Goal: Check status: Check status

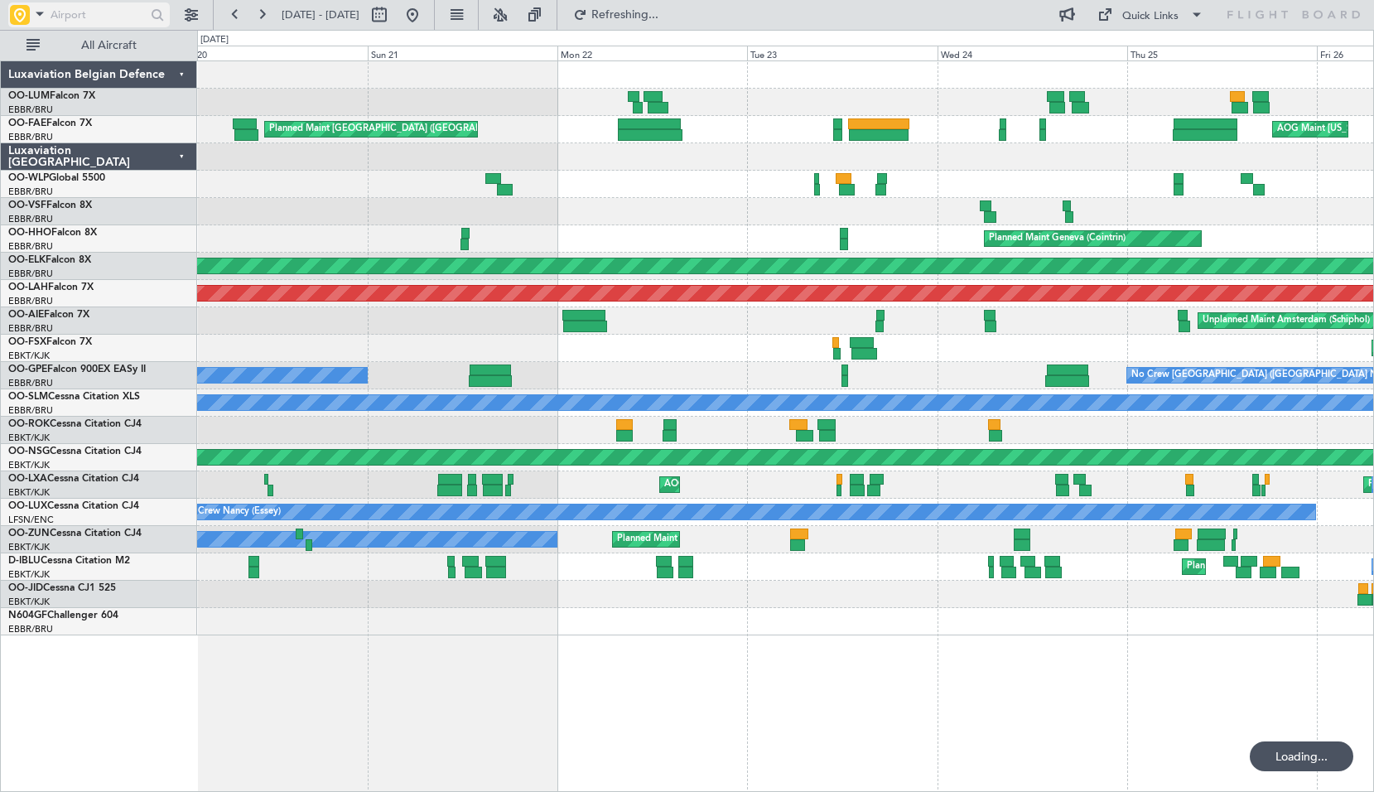
click at [45, 14] on span at bounding box center [40, 13] width 20 height 21
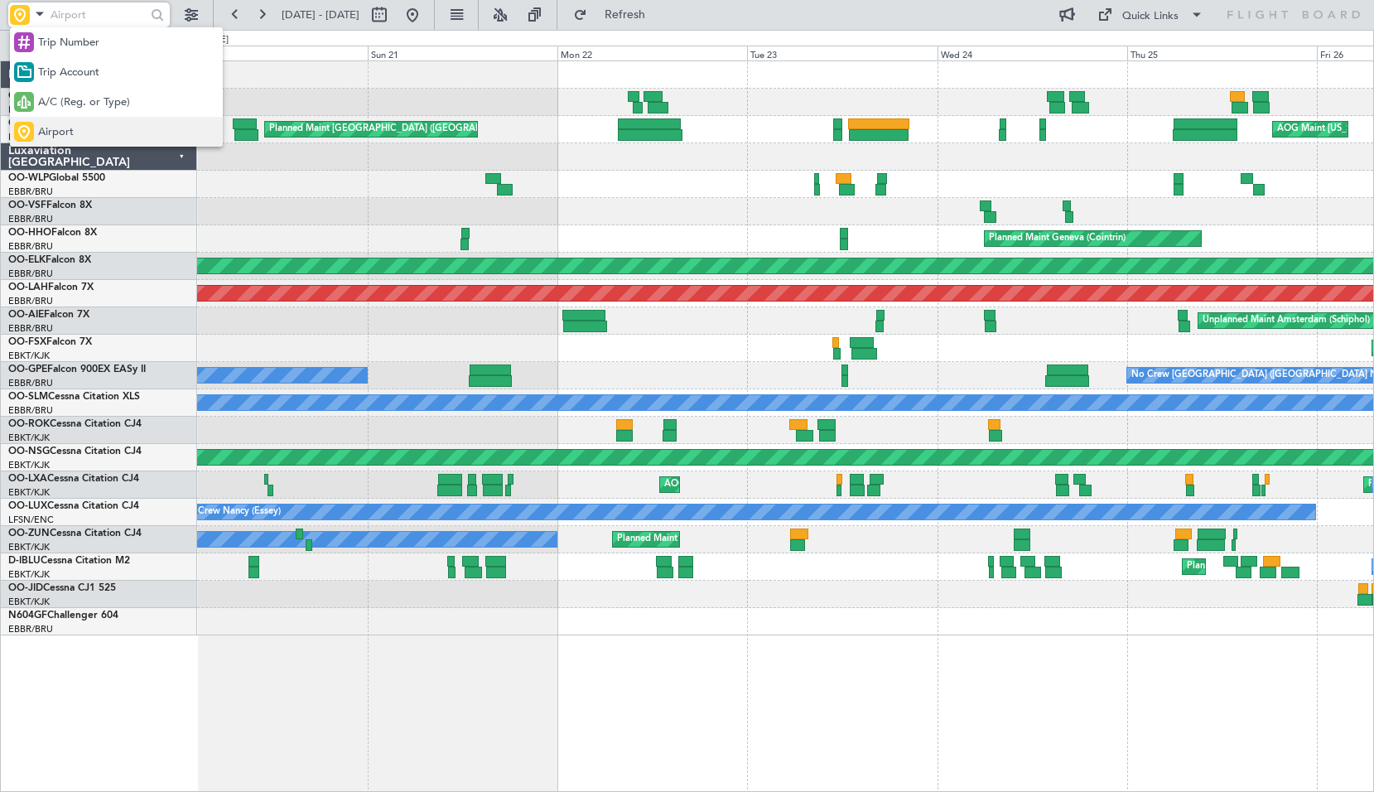
click at [70, 126] on span "Airport" at bounding box center [56, 132] width 36 height 17
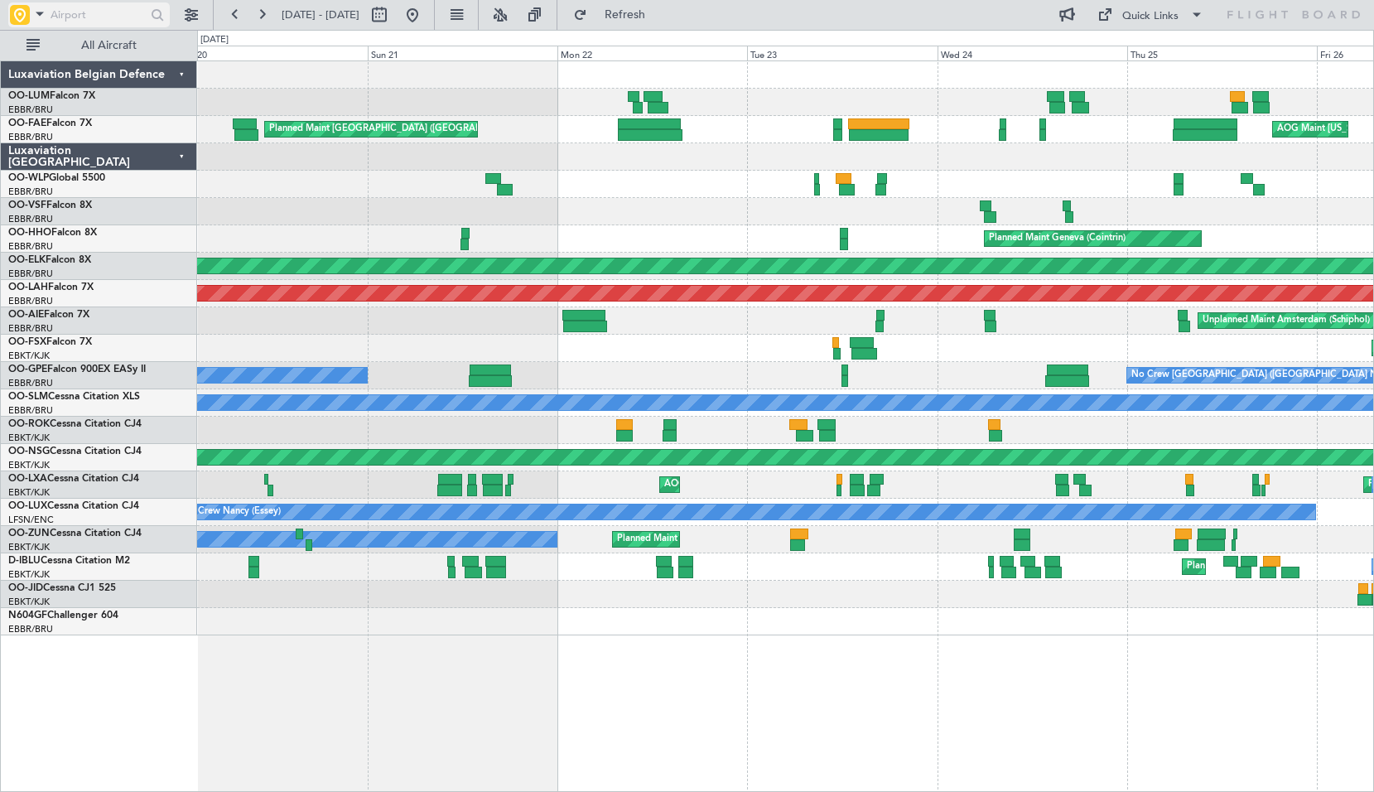
click at [36, 22] on span at bounding box center [40, 13] width 20 height 21
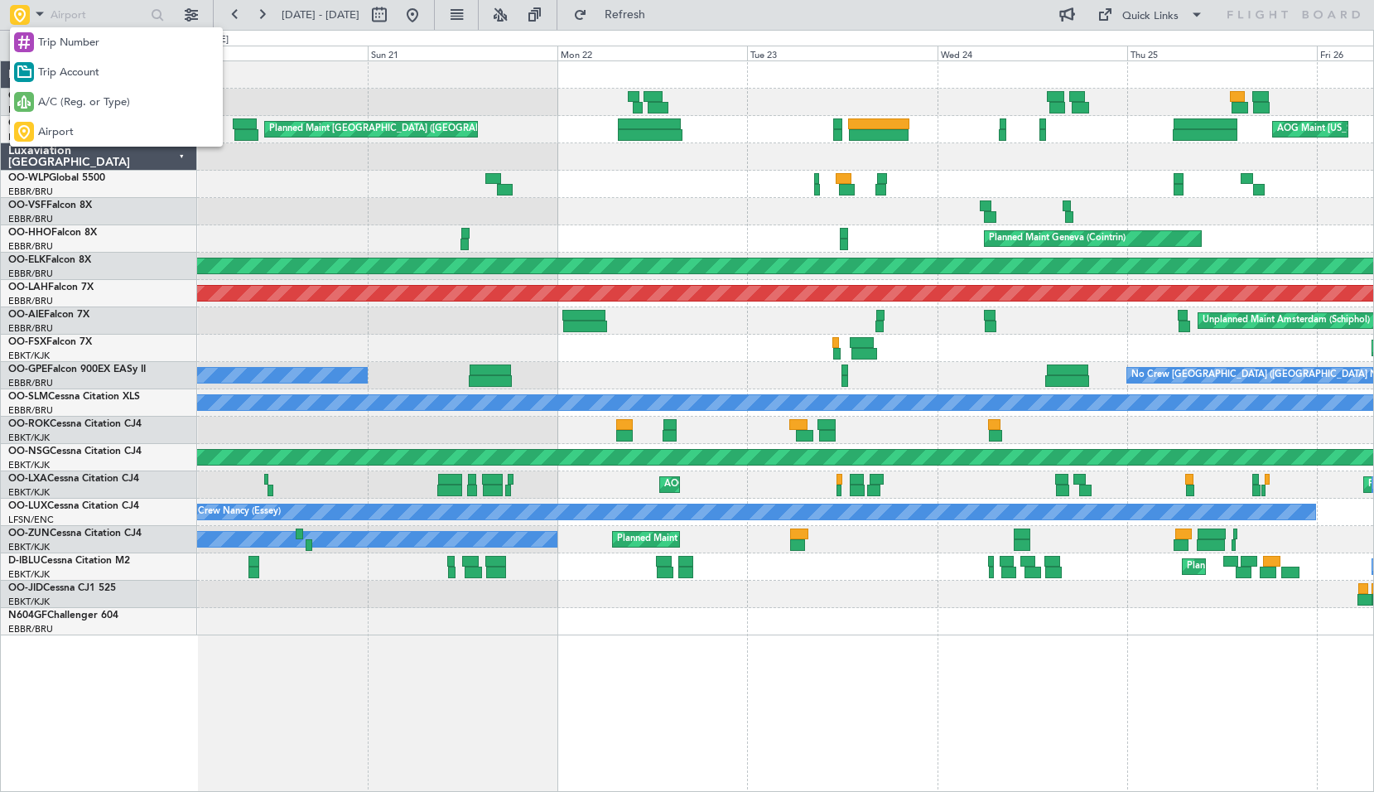
drag, startPoint x: 56, startPoint y: 101, endPoint x: 60, endPoint y: 57, distance: 44.1
click at [56, 101] on span "A/C (Reg. or Type)" at bounding box center [84, 102] width 92 height 17
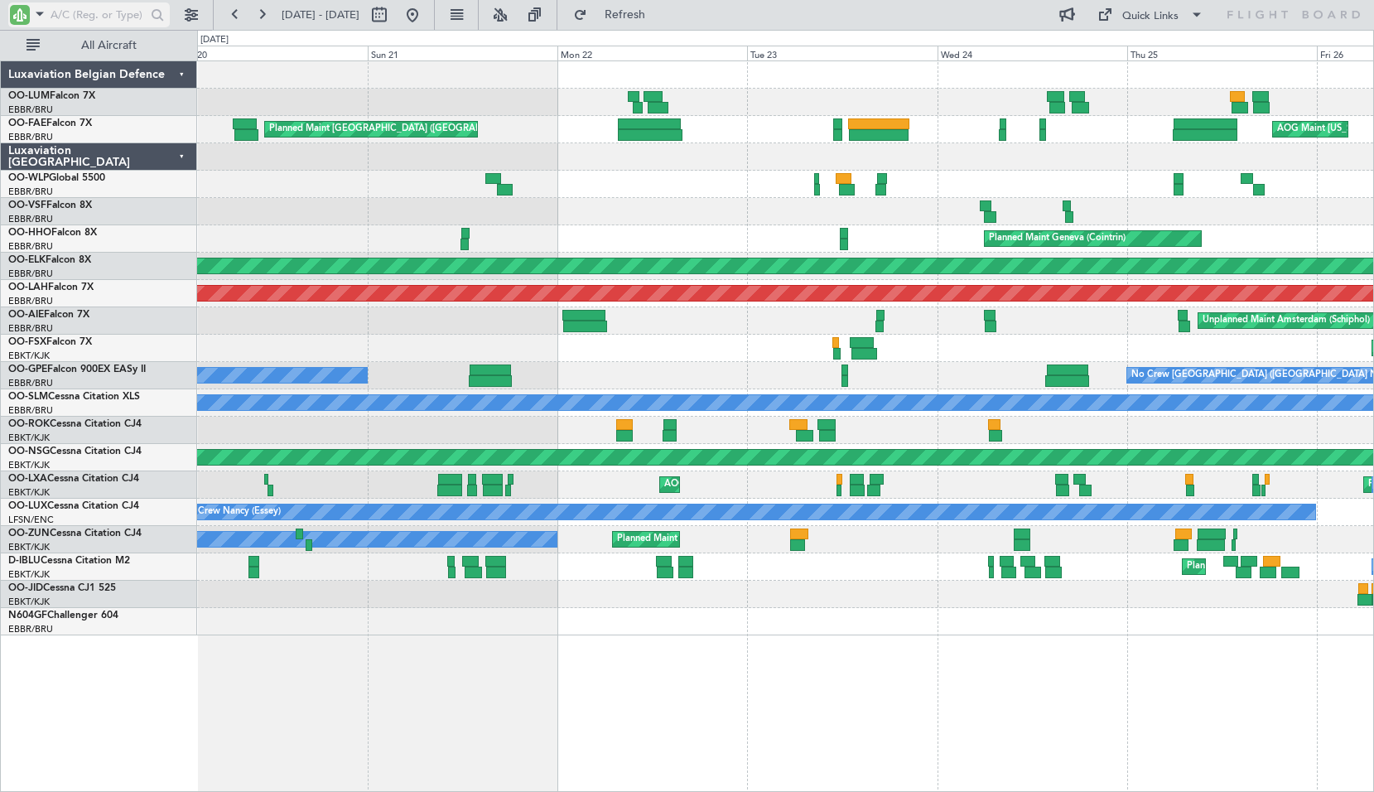
click at [76, 16] on input "text" at bounding box center [98, 14] width 95 height 25
type input "AIE"
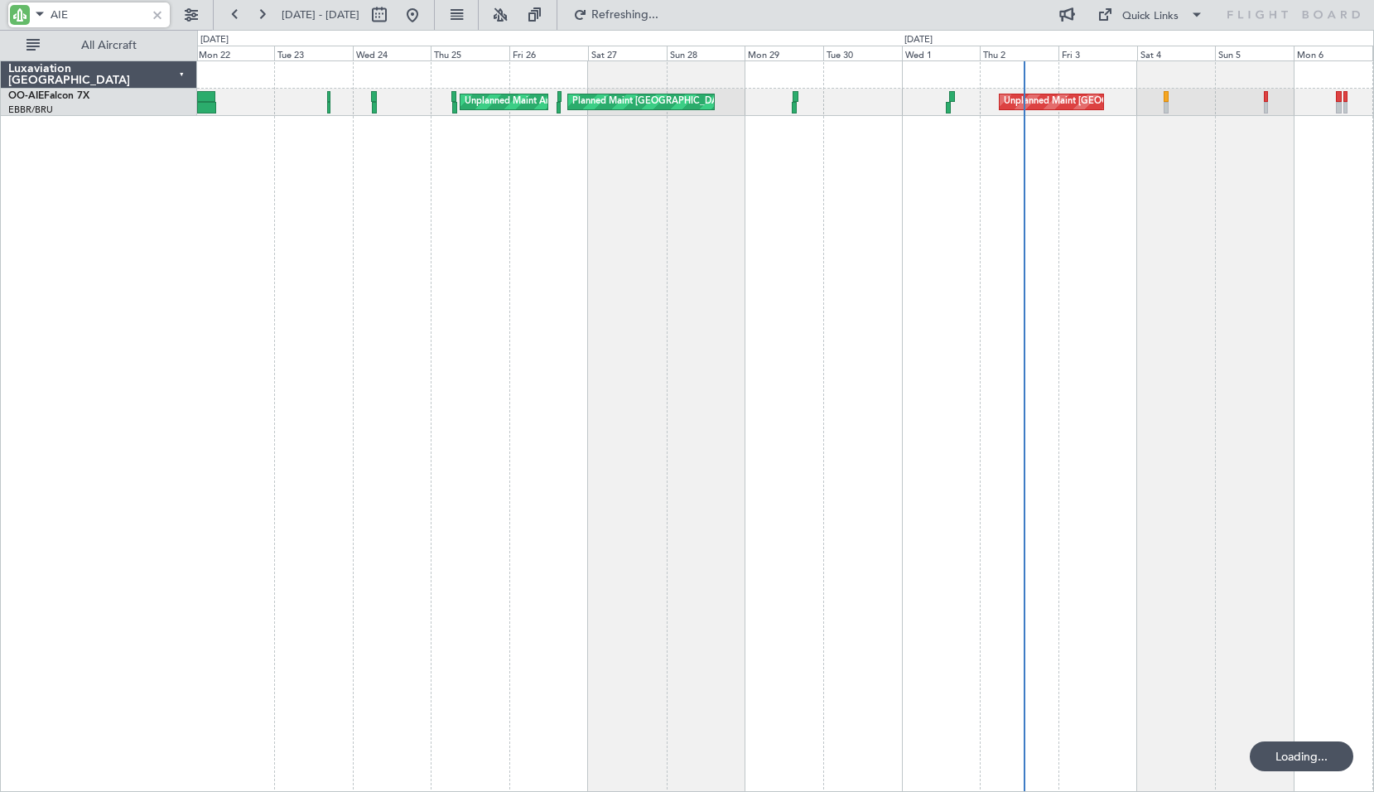
click at [485, 316] on div "Unplanned Maint Amsterdam (Schiphol) Planned Maint [GEOGRAPHIC_DATA] ([GEOGRAPH…" at bounding box center [785, 425] width 1177 height 731
click at [558, 169] on div "Unplanned Maint [GEOGRAPHIC_DATA] ([GEOGRAPHIC_DATA]) Planned Maint [GEOGRAPHIC…" at bounding box center [785, 425] width 1177 height 731
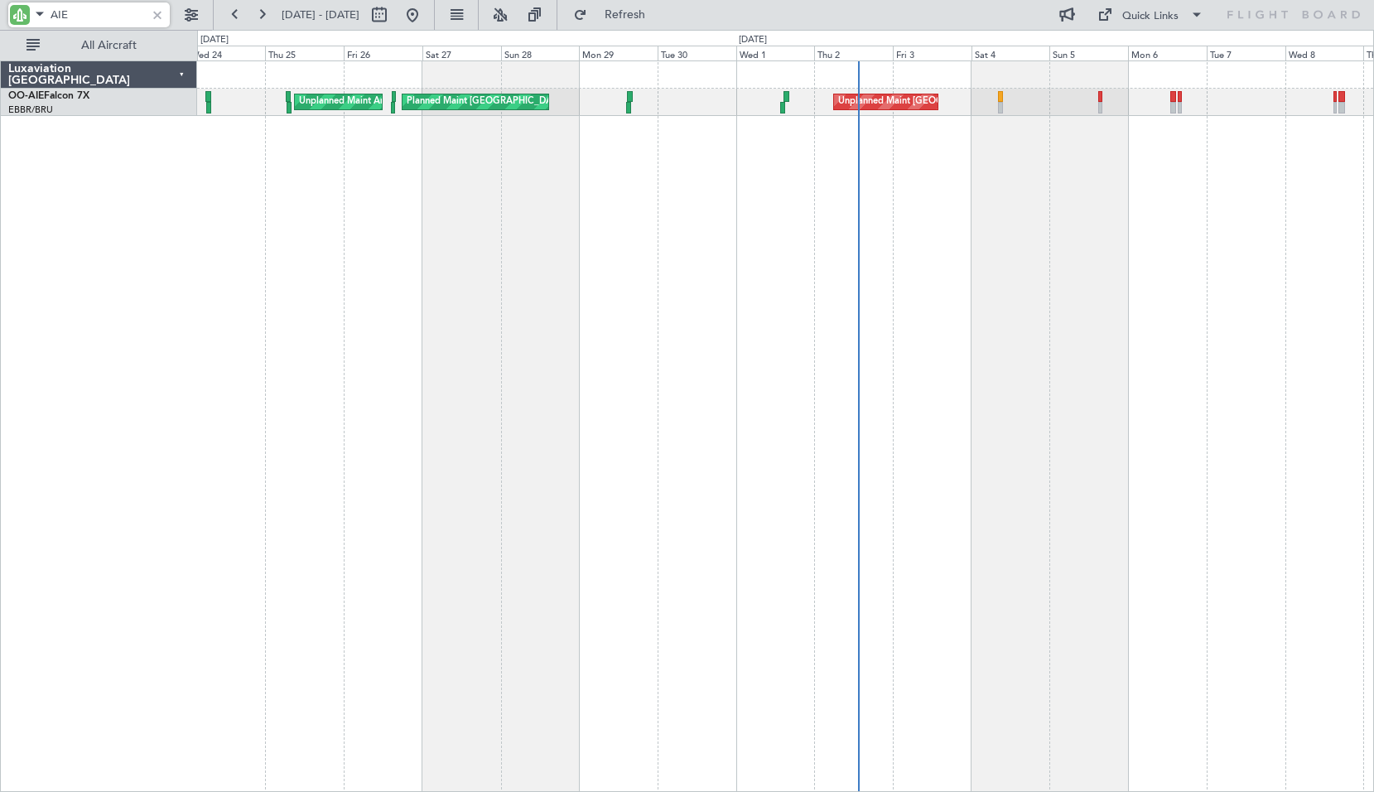
click at [495, 264] on div "Unplanned Maint [GEOGRAPHIC_DATA] ([GEOGRAPHIC_DATA]) Planned Maint [GEOGRAPHIC…" at bounding box center [785, 425] width 1177 height 731
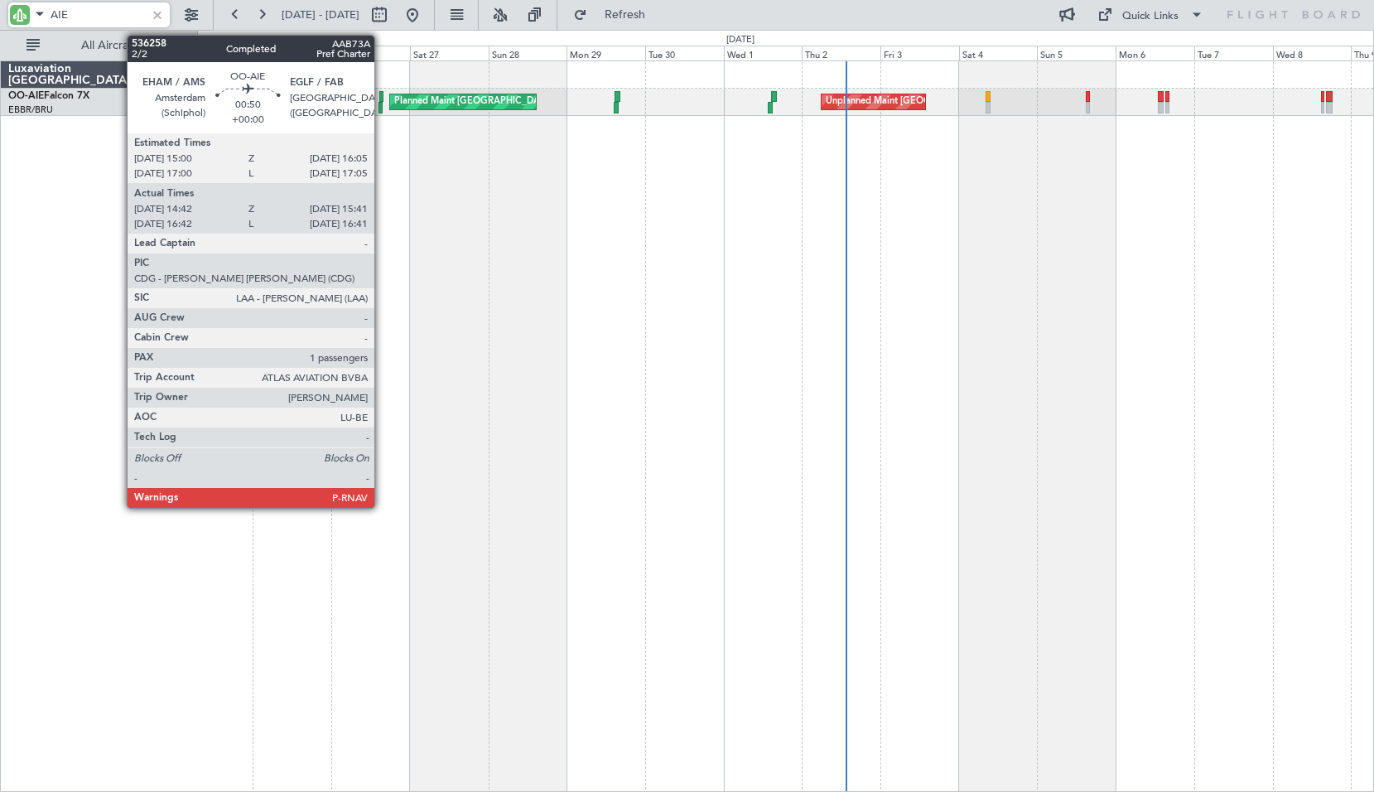
click at [382, 106] on div at bounding box center [380, 108] width 3 height 12
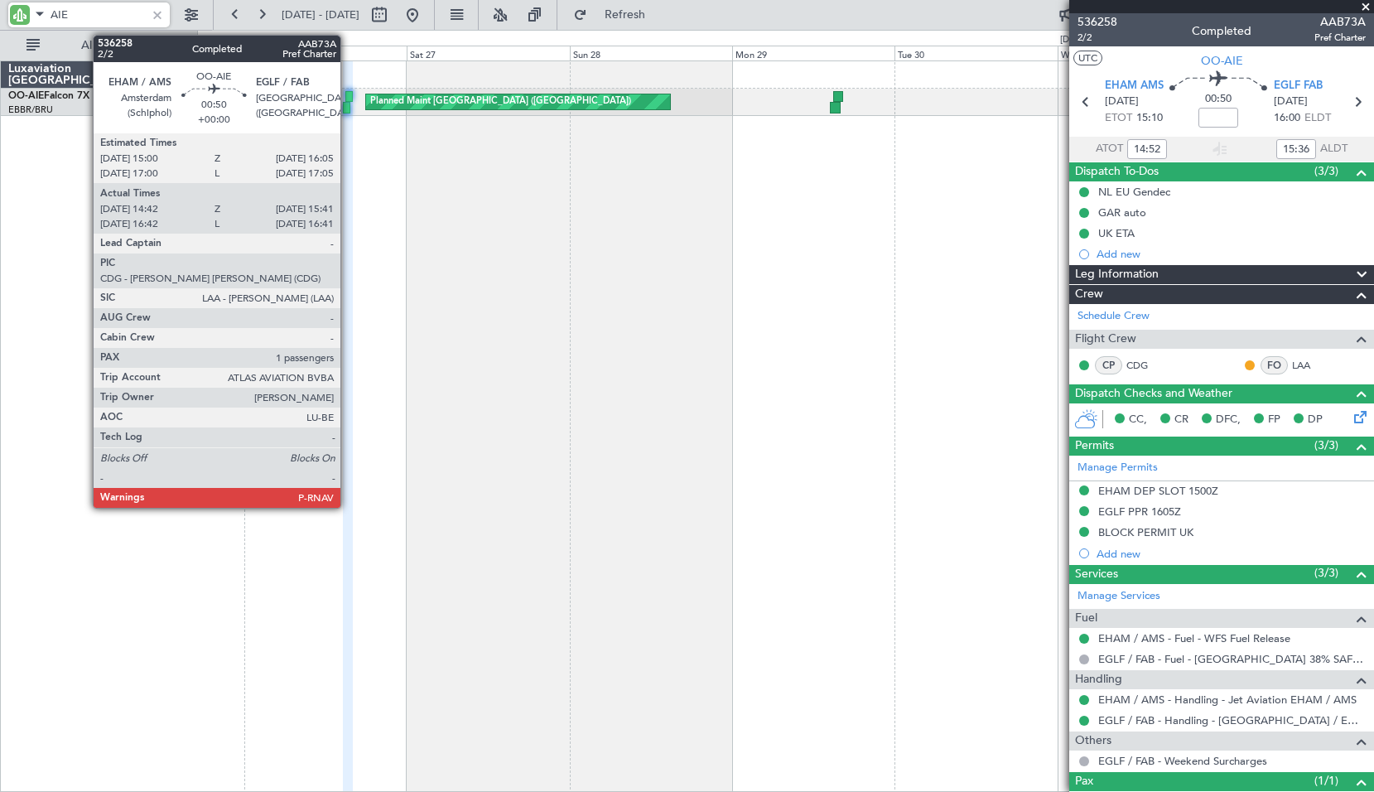
click at [348, 101] on div at bounding box center [348, 97] width 7 height 12
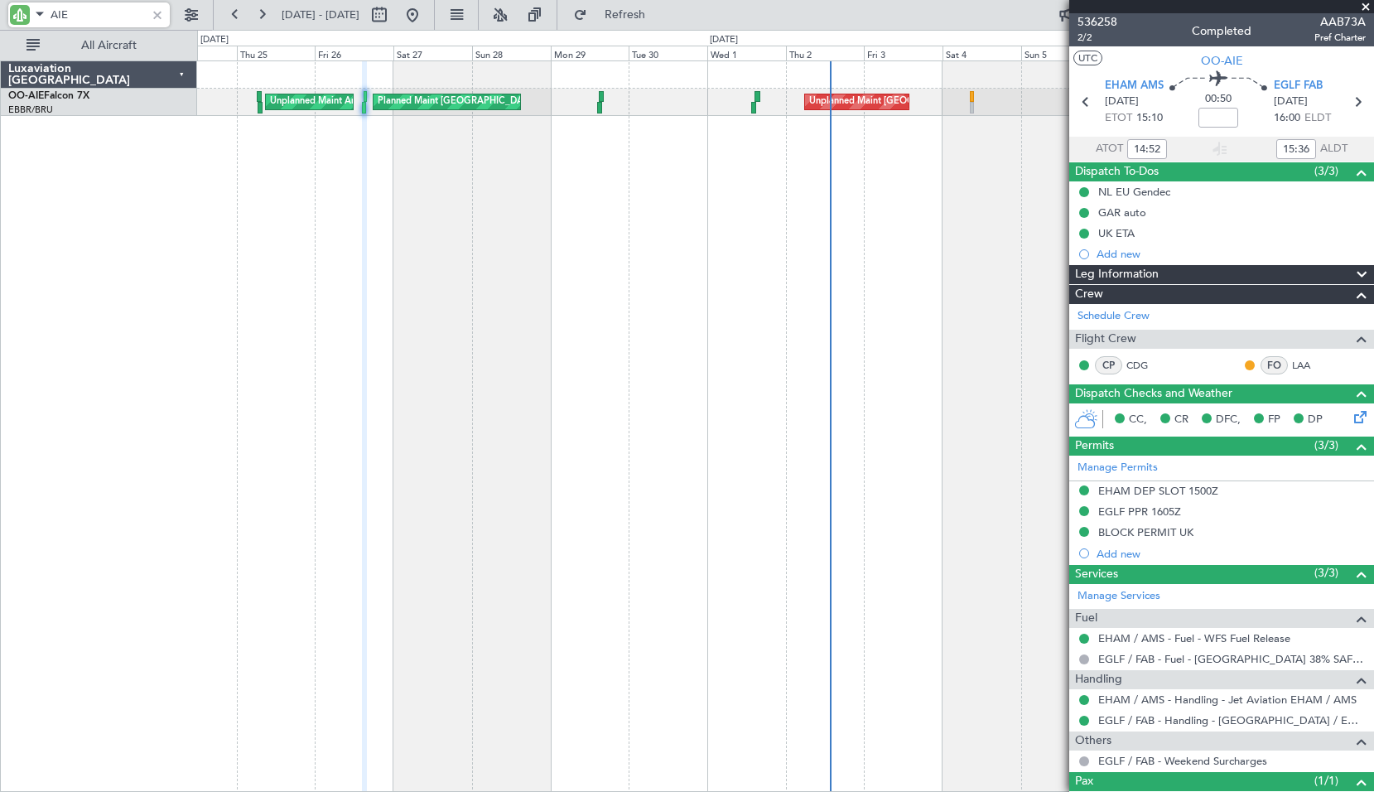
click at [717, 293] on div "Unplanned Maint [GEOGRAPHIC_DATA] ([GEOGRAPHIC_DATA]) Planned Maint [GEOGRAPHIC…" at bounding box center [785, 425] width 1177 height 731
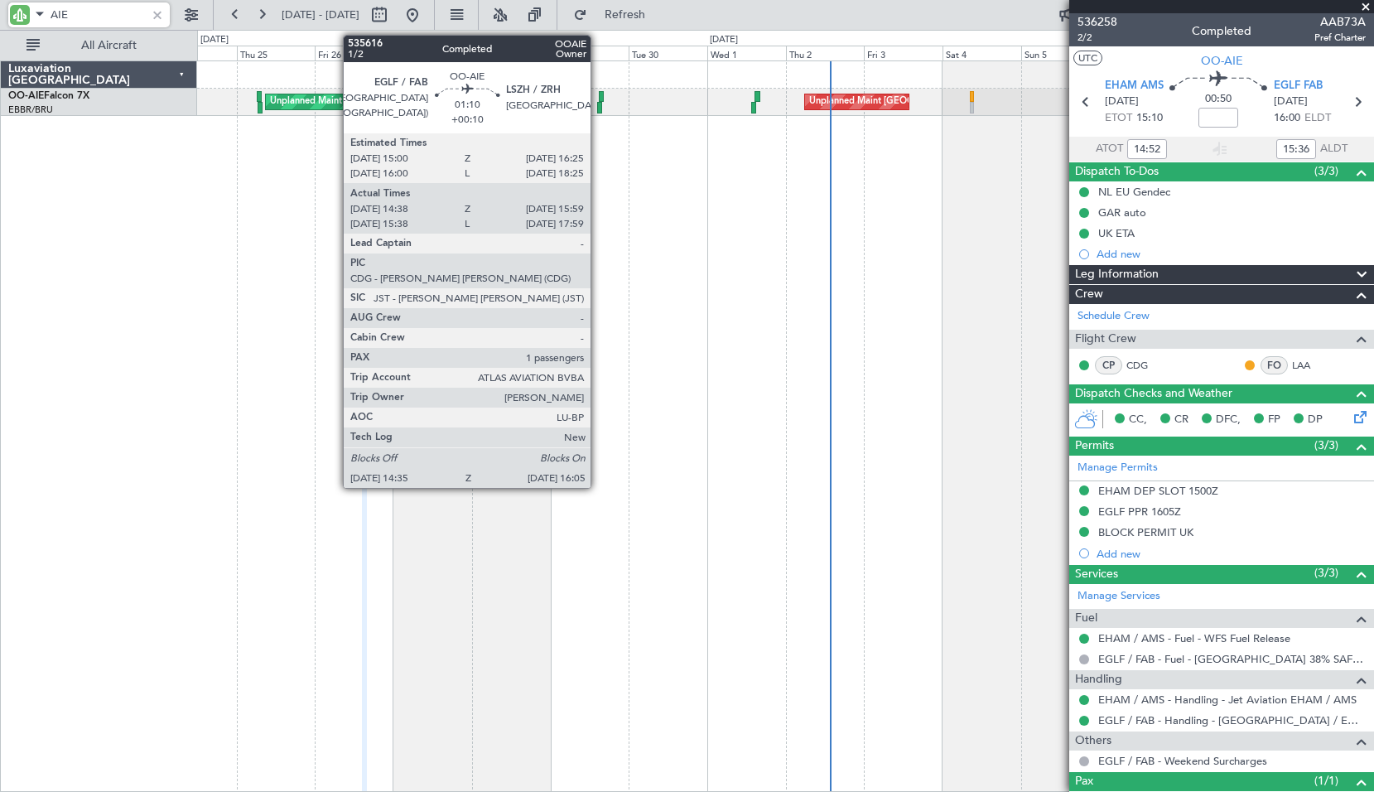
click at [598, 106] on div at bounding box center [599, 108] width 5 height 12
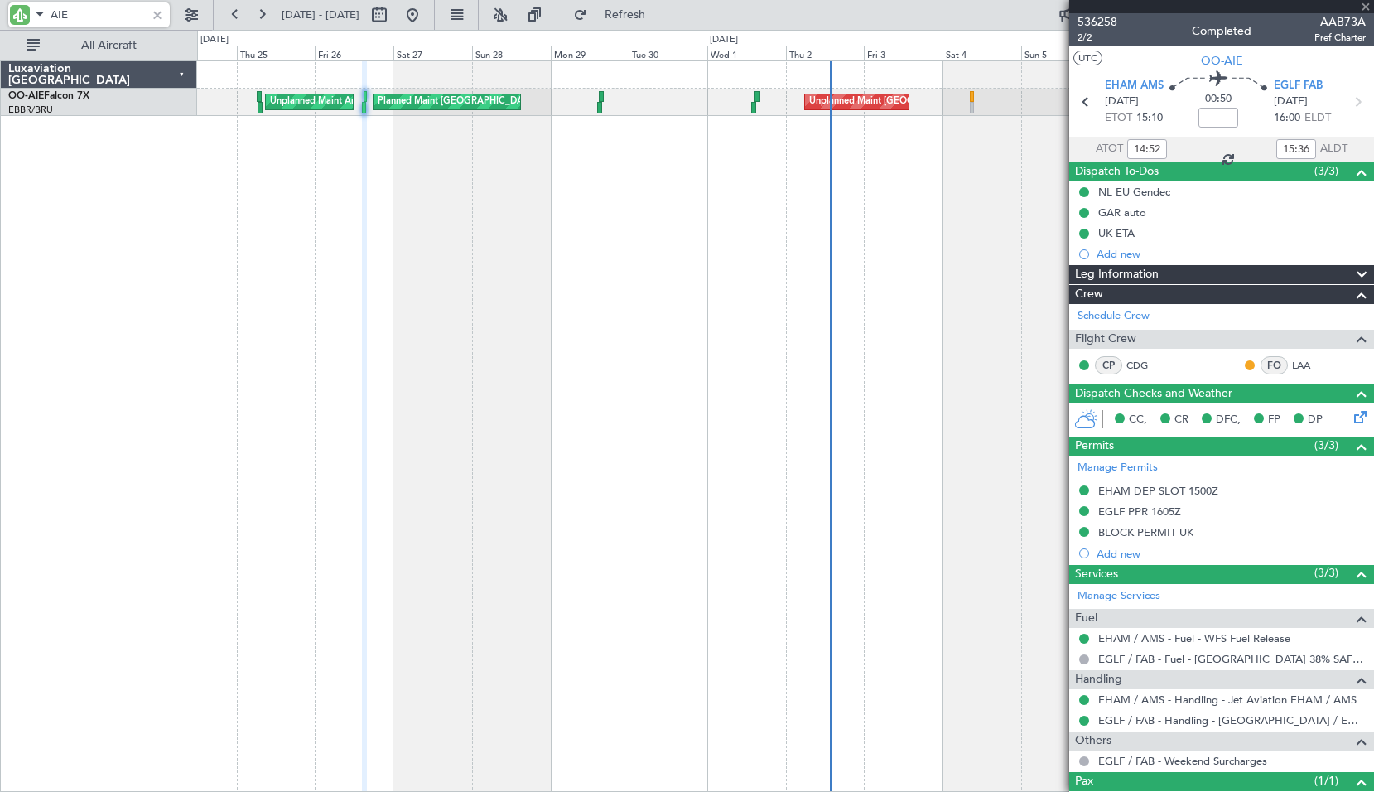
click at [654, 213] on div "Unplanned Maint [GEOGRAPHIC_DATA] ([GEOGRAPHIC_DATA]) Planned Maint [GEOGRAPHIC…" at bounding box center [785, 425] width 1177 height 731
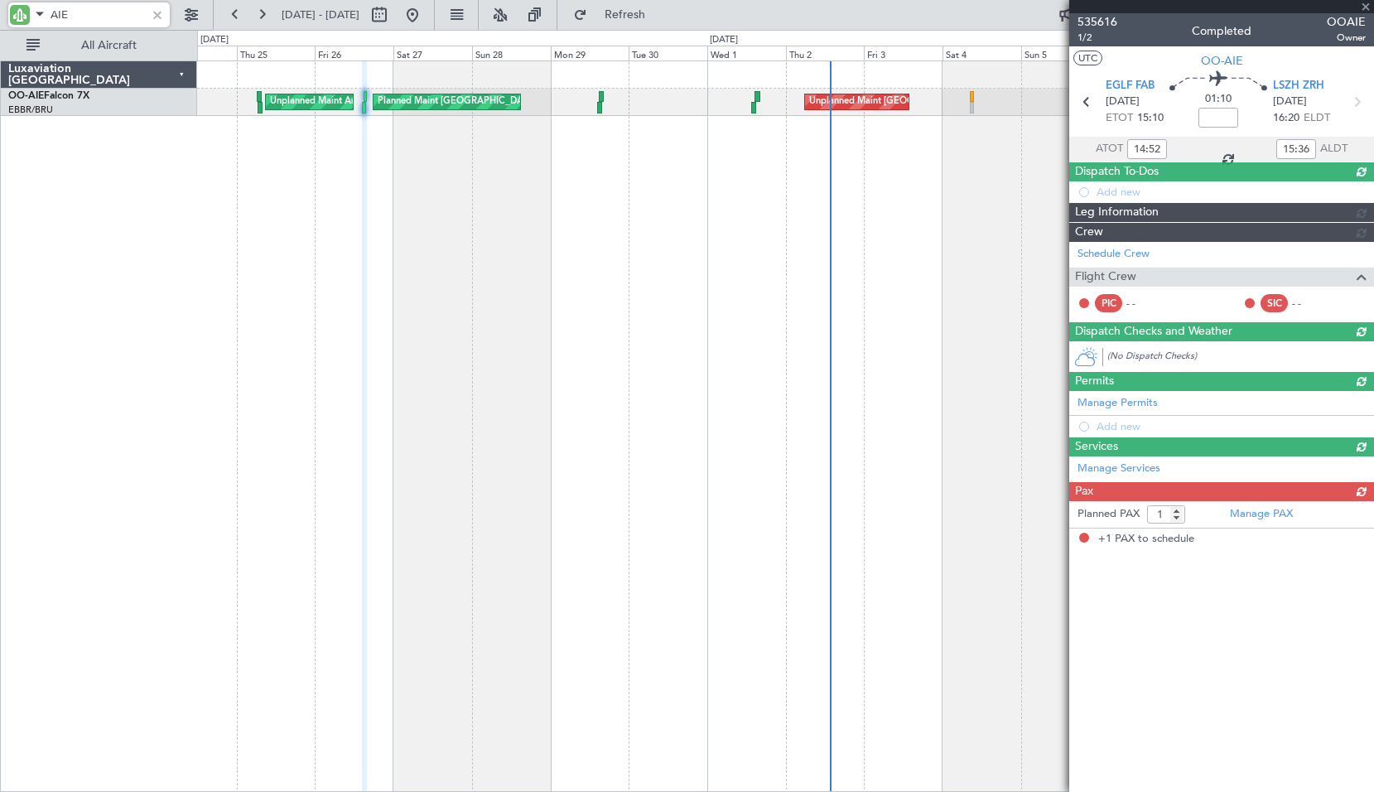
type input "+00:10"
type input "14:48"
type input "15:54"
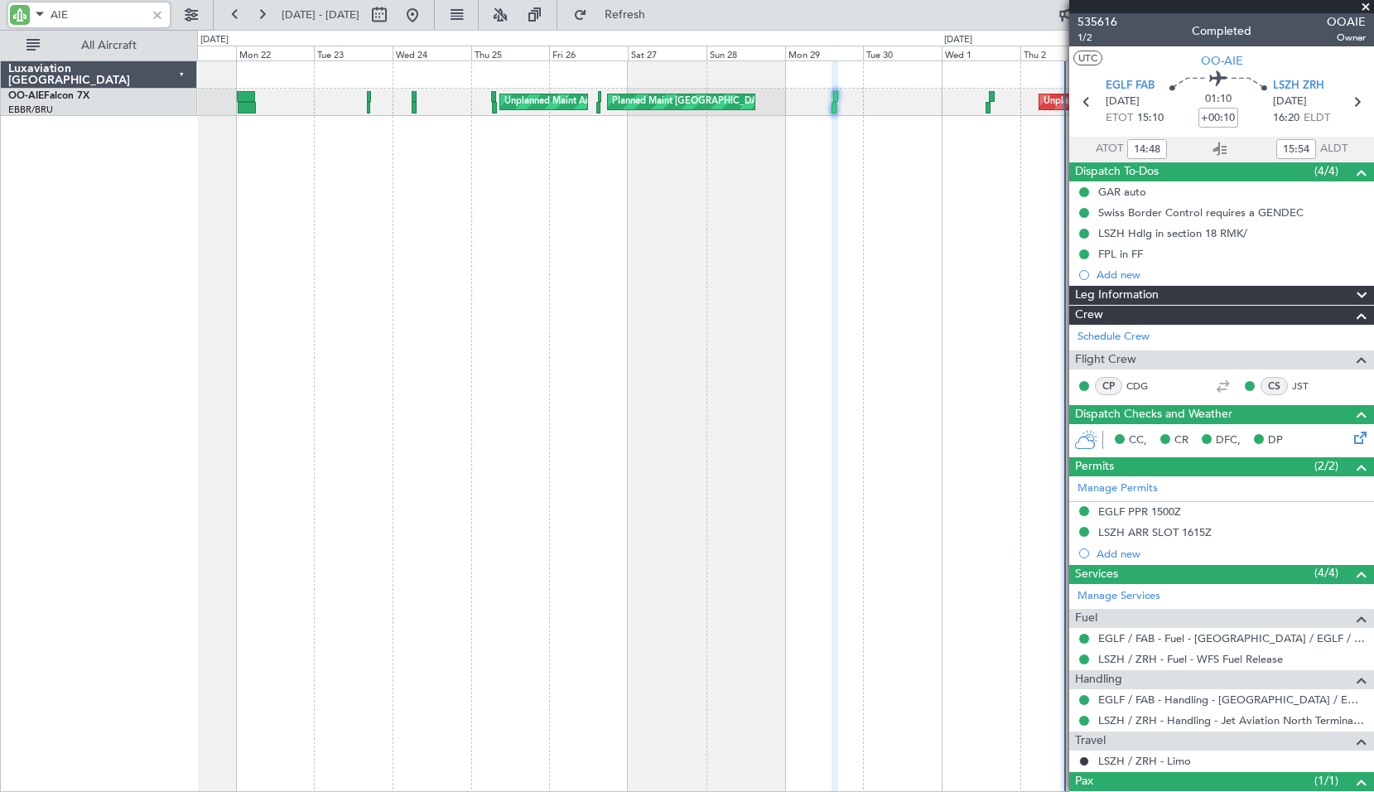
click at [490, 215] on div "Planned Maint [GEOGRAPHIC_DATA] ([GEOGRAPHIC_DATA]) Unplanned Maint Amsterdam (…" at bounding box center [785, 425] width 1177 height 731
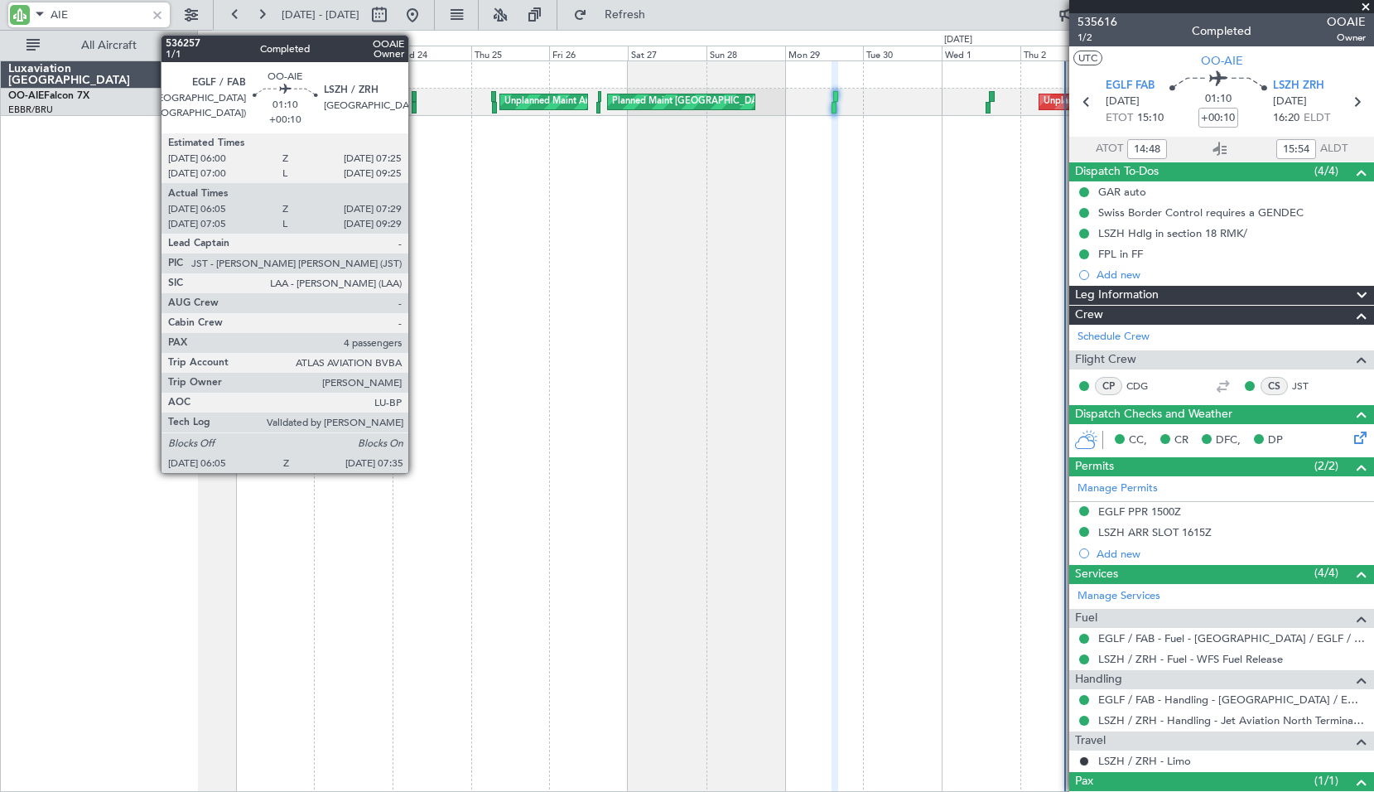
click at [416, 103] on div at bounding box center [414, 108] width 5 height 12
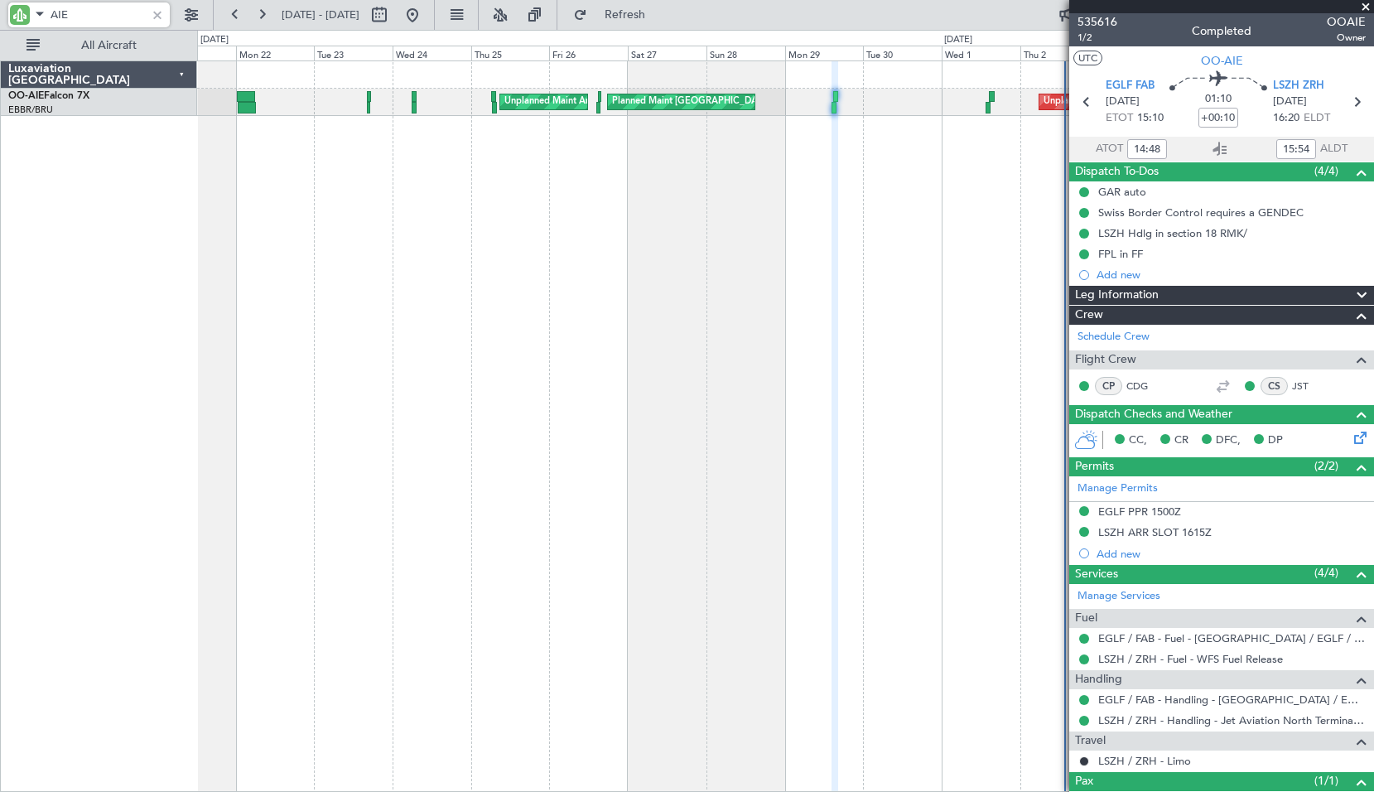
click at [432, 157] on div "Planned Maint [GEOGRAPHIC_DATA] ([GEOGRAPHIC_DATA]) Unplanned Maint Amsterdam (…" at bounding box center [785, 425] width 1177 height 731
type input "06:15"
type input "07:24"
type input "4"
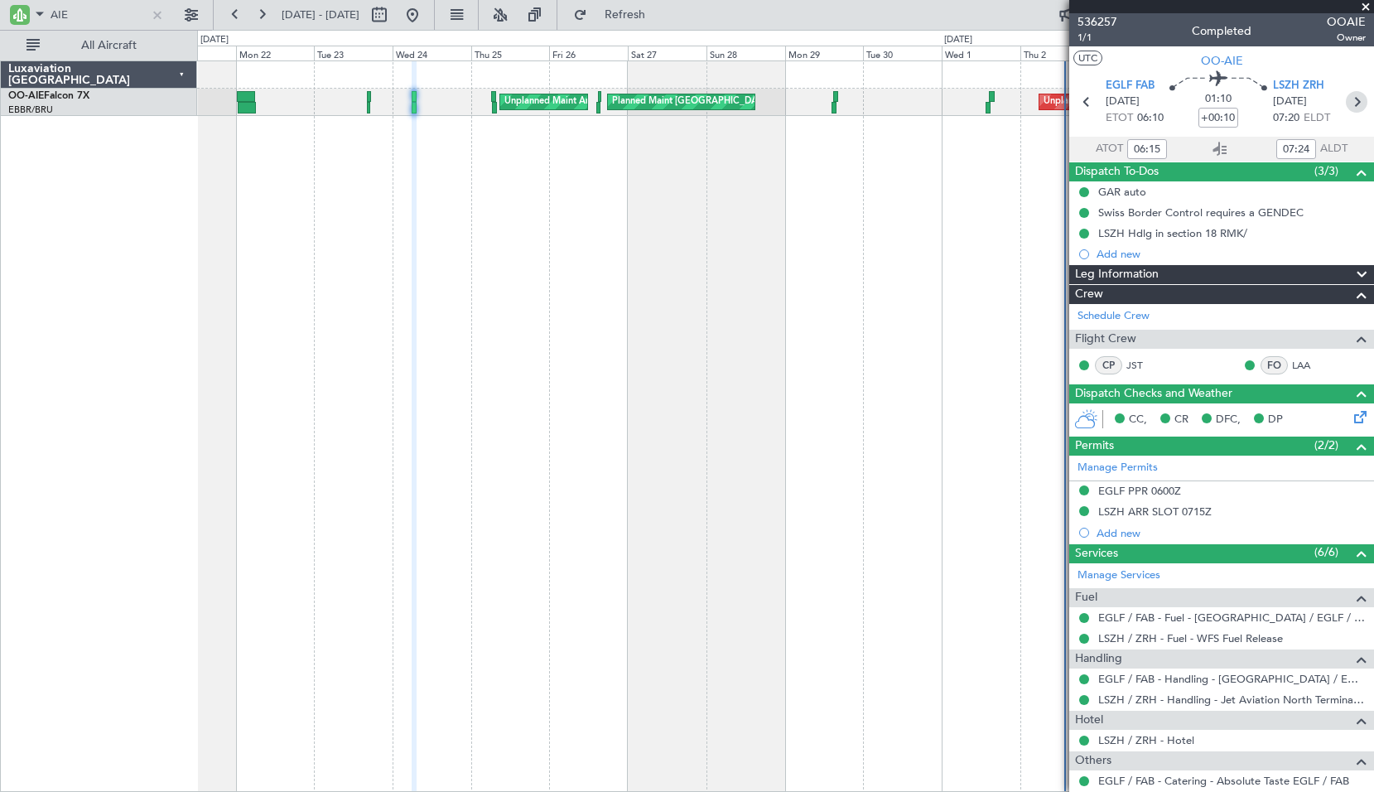
click at [1346, 103] on icon at bounding box center [1357, 102] width 22 height 22
click at [841, 212] on div "Planned Maint [GEOGRAPHIC_DATA] ([GEOGRAPHIC_DATA]) Unplanned Maint Amsterdam (…" at bounding box center [785, 425] width 1177 height 731
type input "06:55"
type input "07:51"
type input "3"
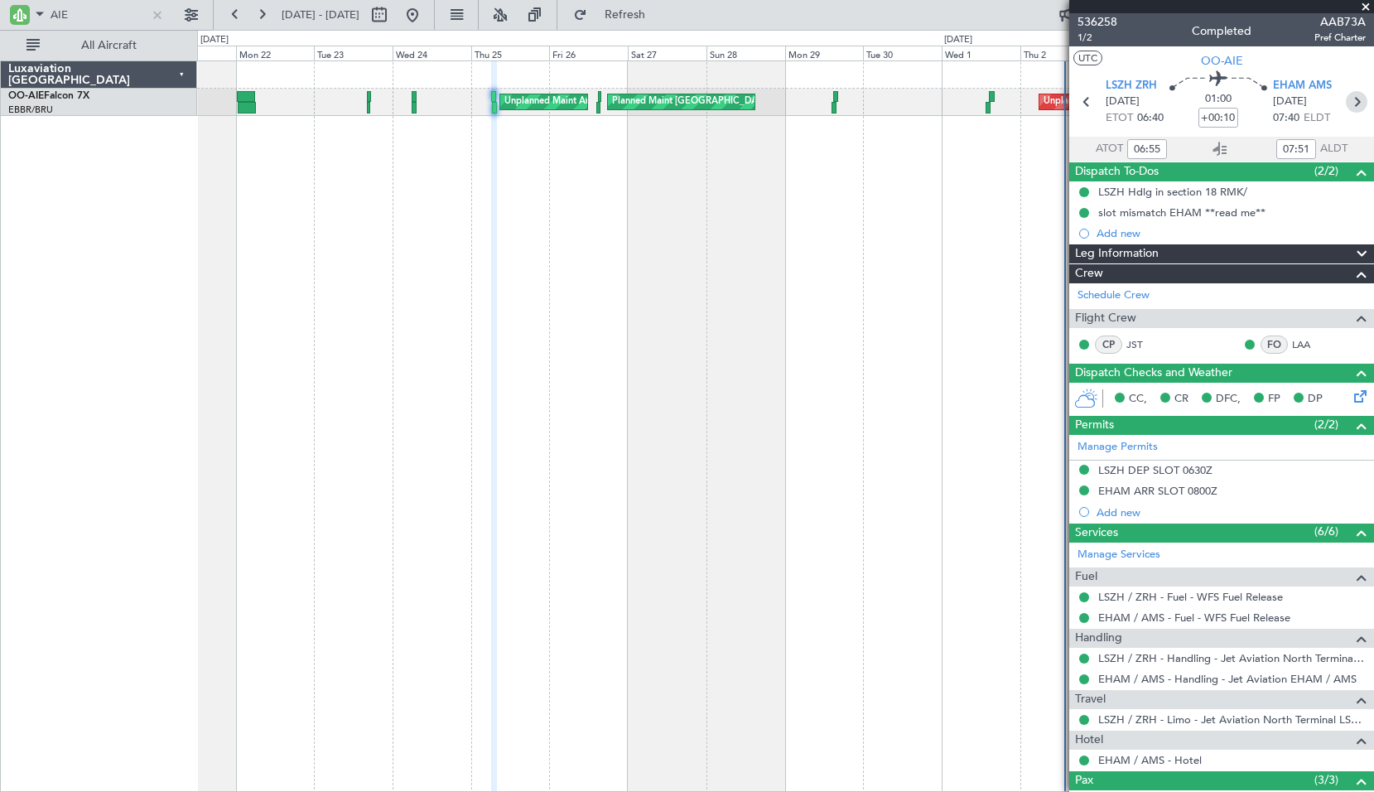
click at [1351, 104] on icon at bounding box center [1357, 102] width 22 height 22
click at [814, 311] on div "Planned Maint [GEOGRAPHIC_DATA] ([GEOGRAPHIC_DATA]) Unplanned Maint Amsterdam (…" at bounding box center [785, 425] width 1177 height 731
type input "14:52"
type input "15:36"
type input "1"
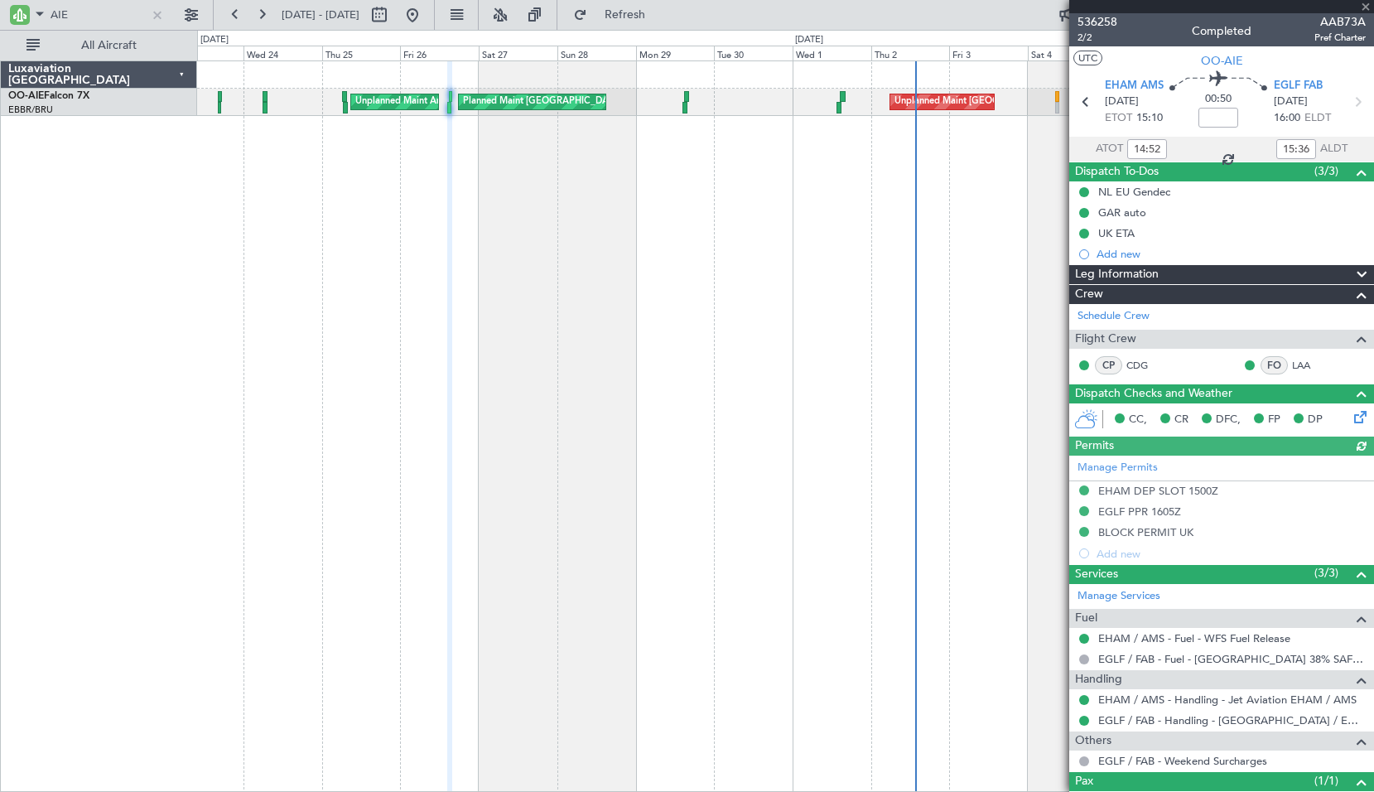
click at [743, 297] on div "Planned Maint [GEOGRAPHIC_DATA] ([GEOGRAPHIC_DATA]) Unplanned Maint Amsterdam (…" at bounding box center [785, 425] width 1177 height 731
click at [1347, 105] on icon at bounding box center [1358, 102] width 22 height 22
click at [914, 215] on div "Planned Maint [GEOGRAPHIC_DATA] ([GEOGRAPHIC_DATA]) Unplanned Maint Amsterdam (…" at bounding box center [785, 425] width 1177 height 731
type input "+00:10"
type input "14:48"
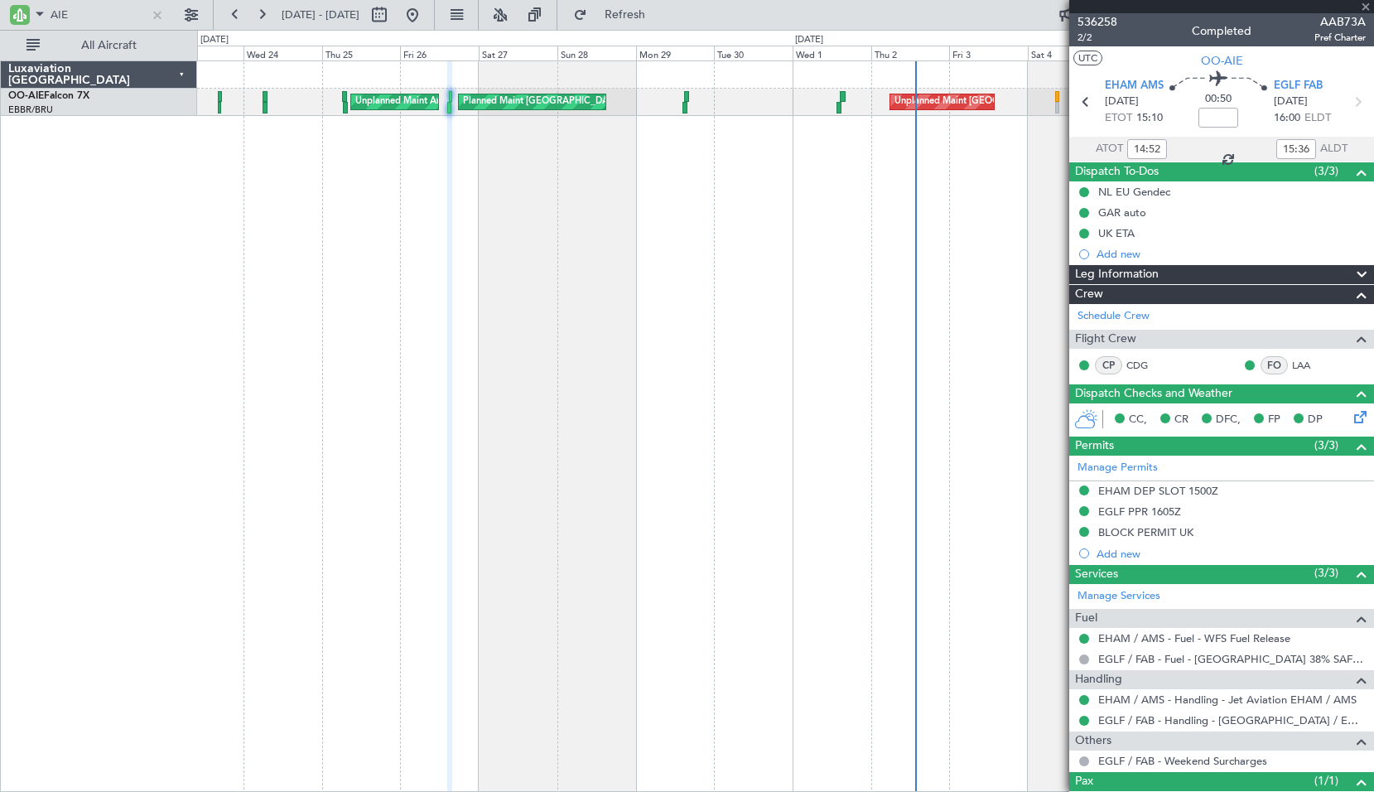
type input "15:54"
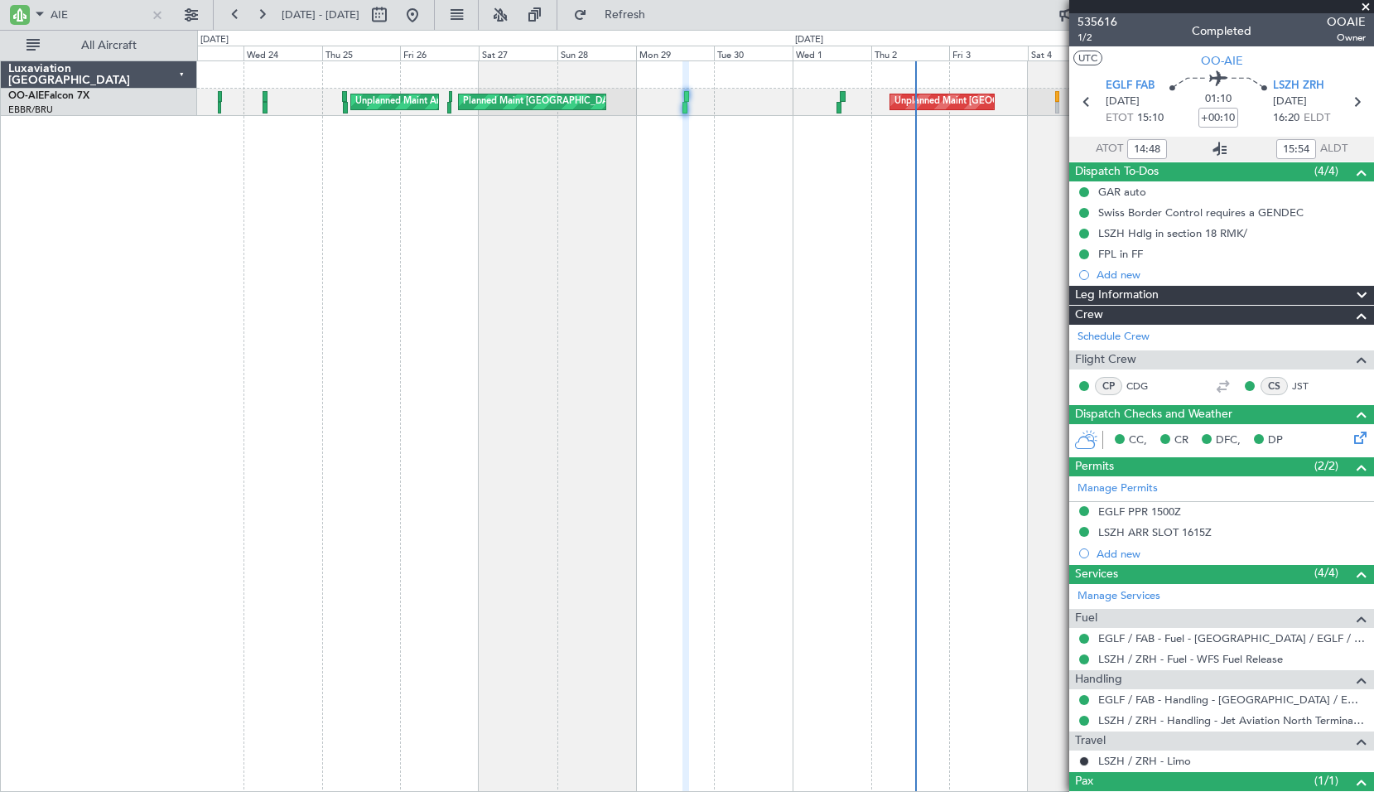
click at [1217, 146] on icon at bounding box center [1220, 149] width 20 height 20
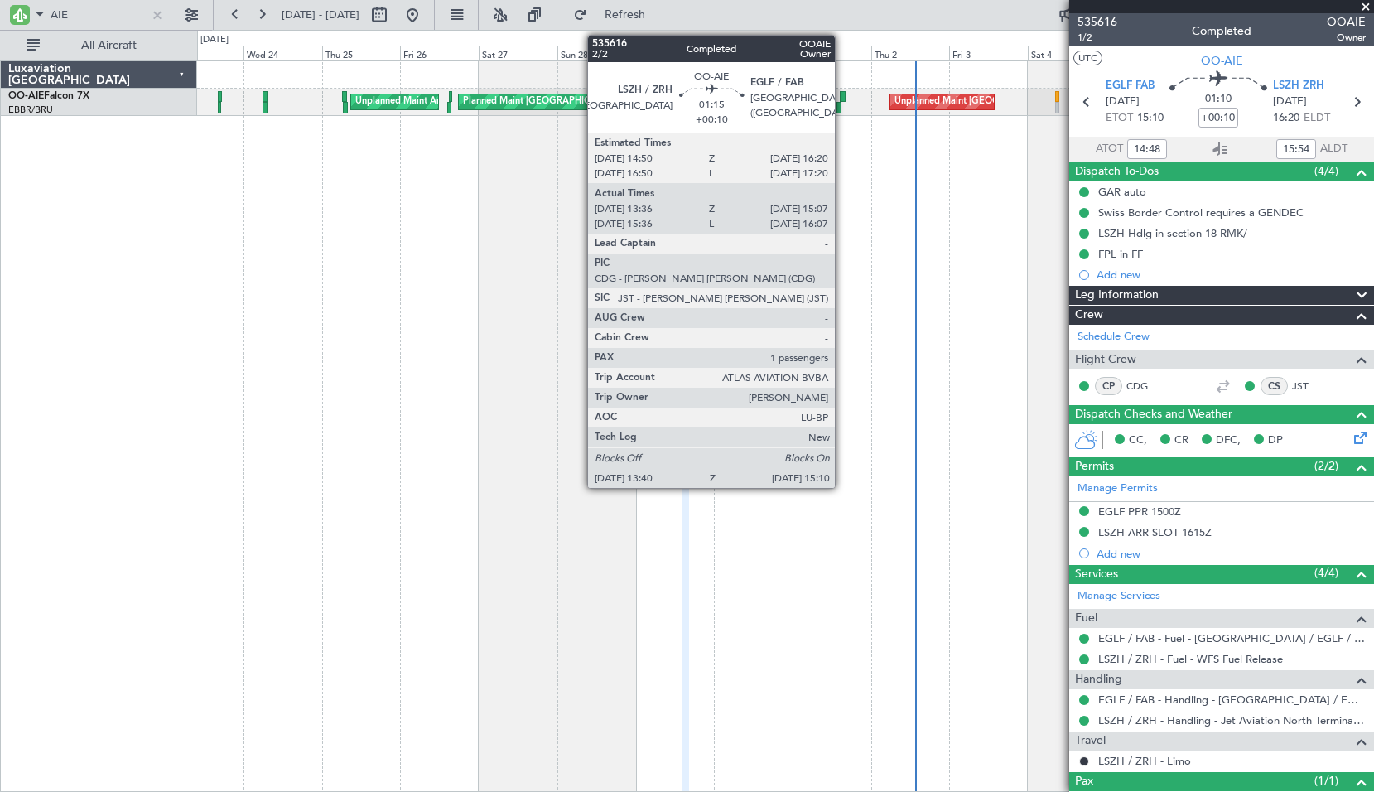
click at [842, 91] on div at bounding box center [842, 97] width 5 height 12
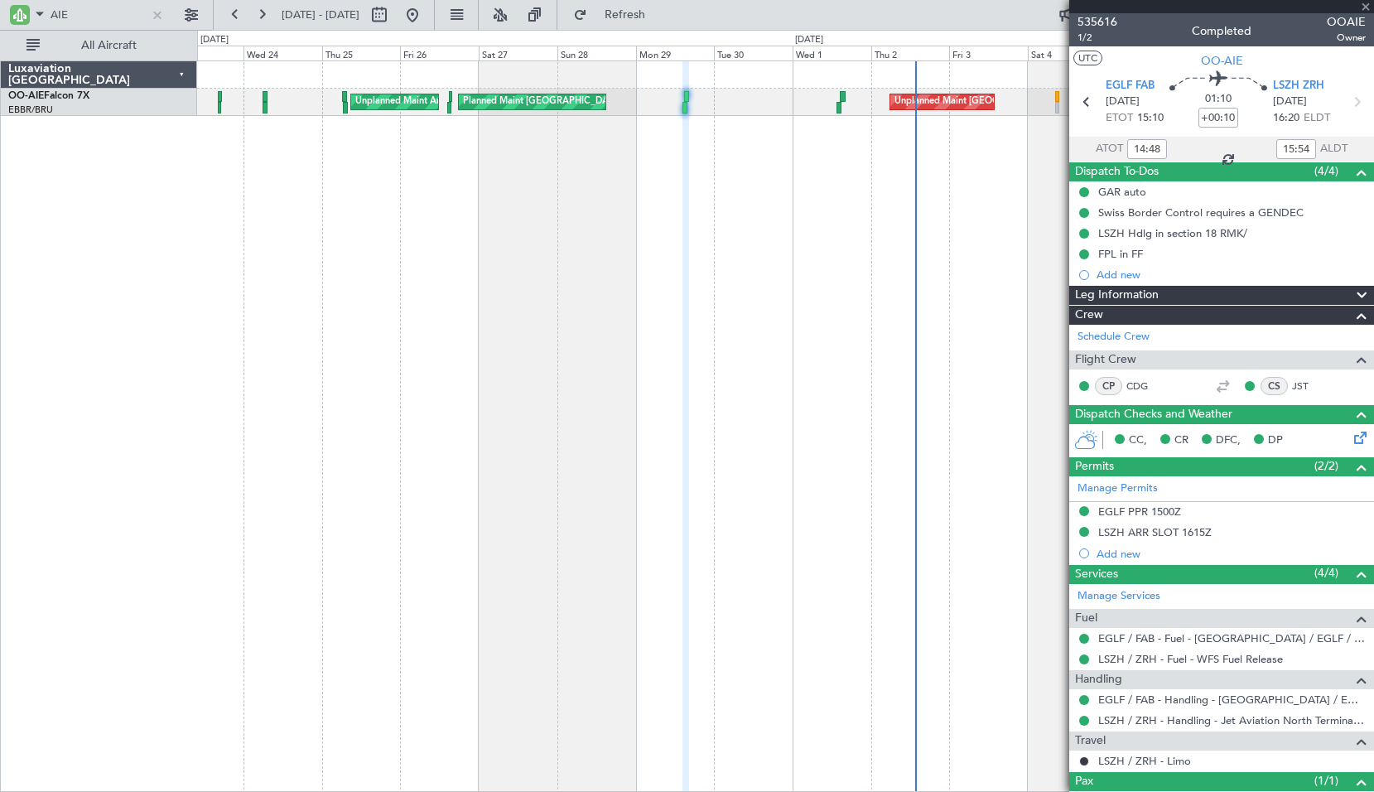
click at [850, 160] on div "Planned Maint [GEOGRAPHIC_DATA] ([GEOGRAPHIC_DATA]) Unplanned Maint Amsterdam (…" at bounding box center [785, 425] width 1177 height 731
type input "13:46"
type input "15:02"
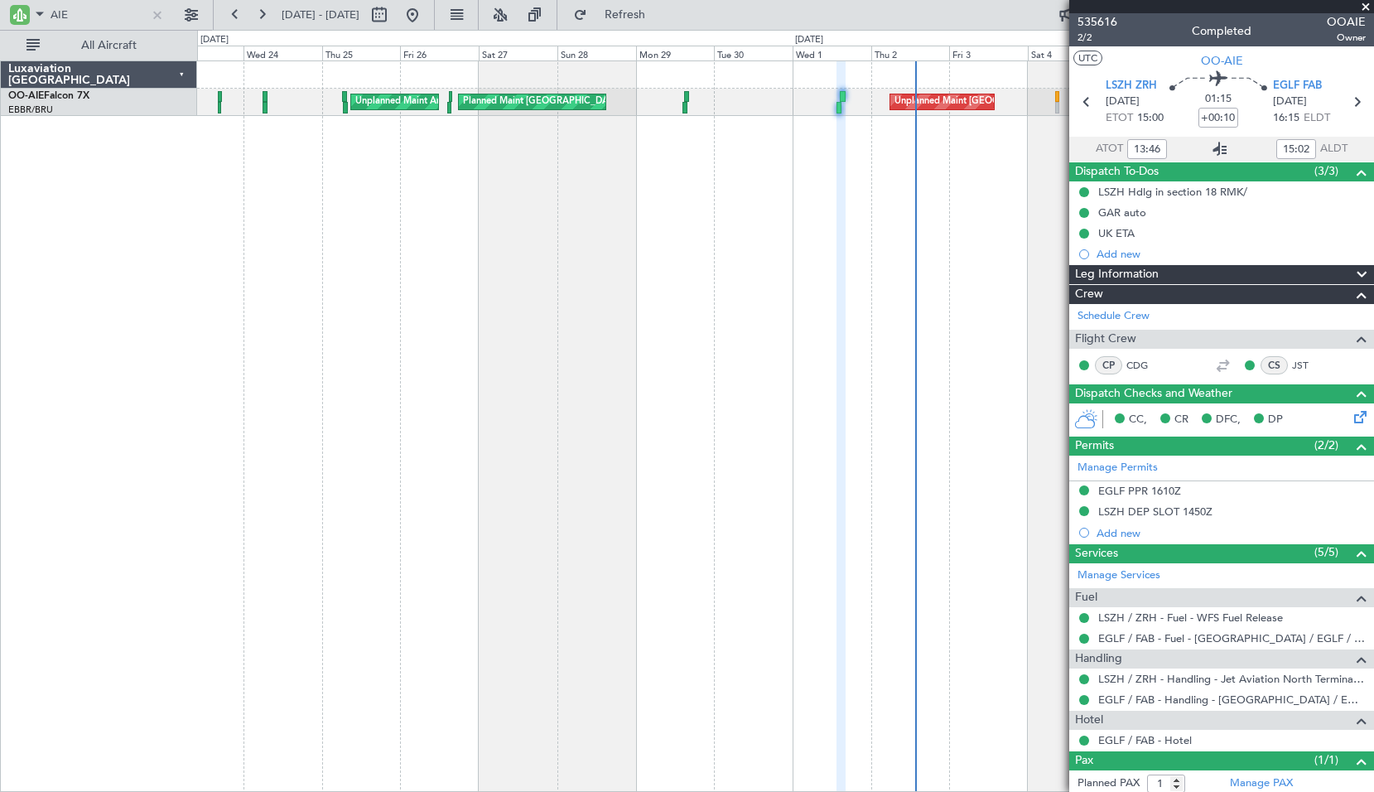
click at [1218, 147] on icon at bounding box center [1220, 149] width 20 height 20
click at [1361, 5] on span at bounding box center [1366, 7] width 17 height 15
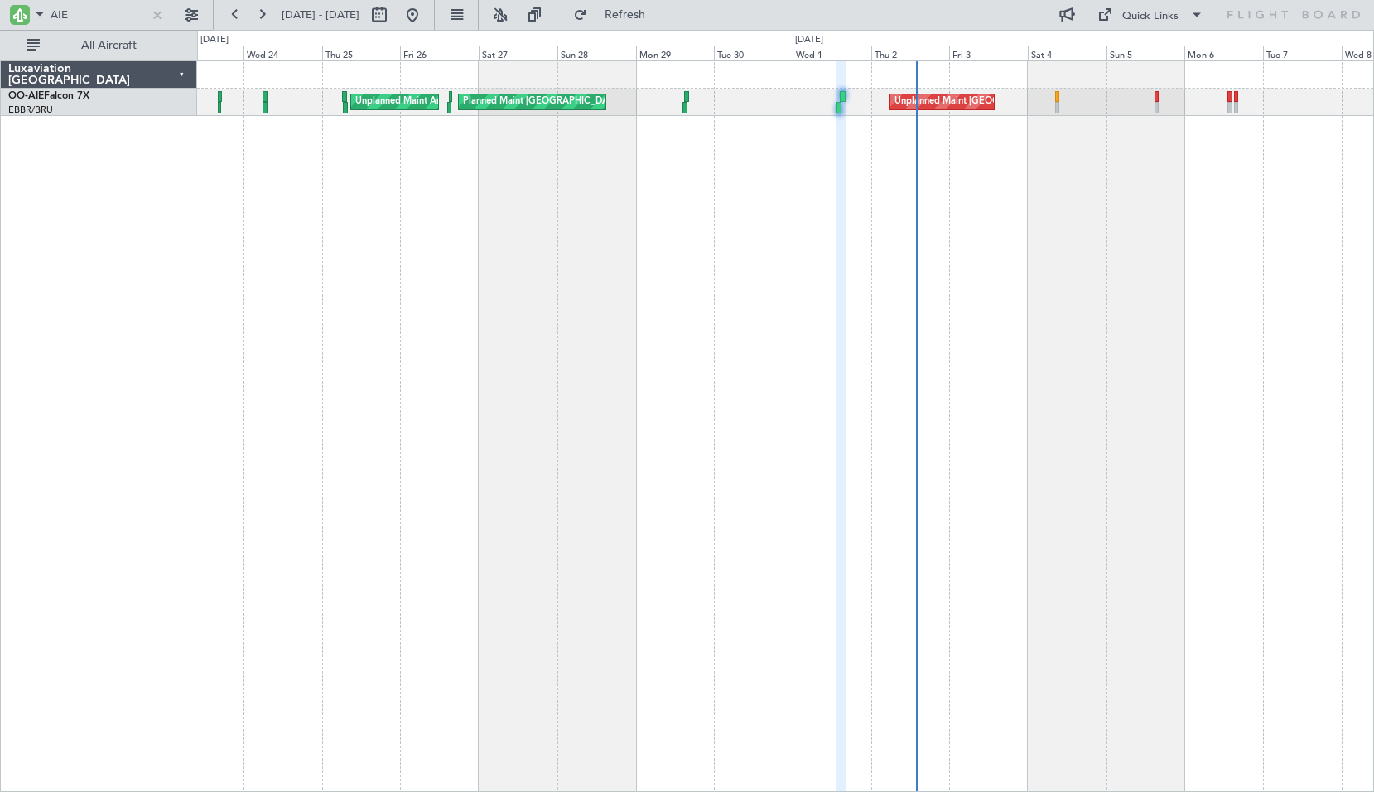
type input "0"
click at [153, 19] on div at bounding box center [157, 15] width 18 height 18
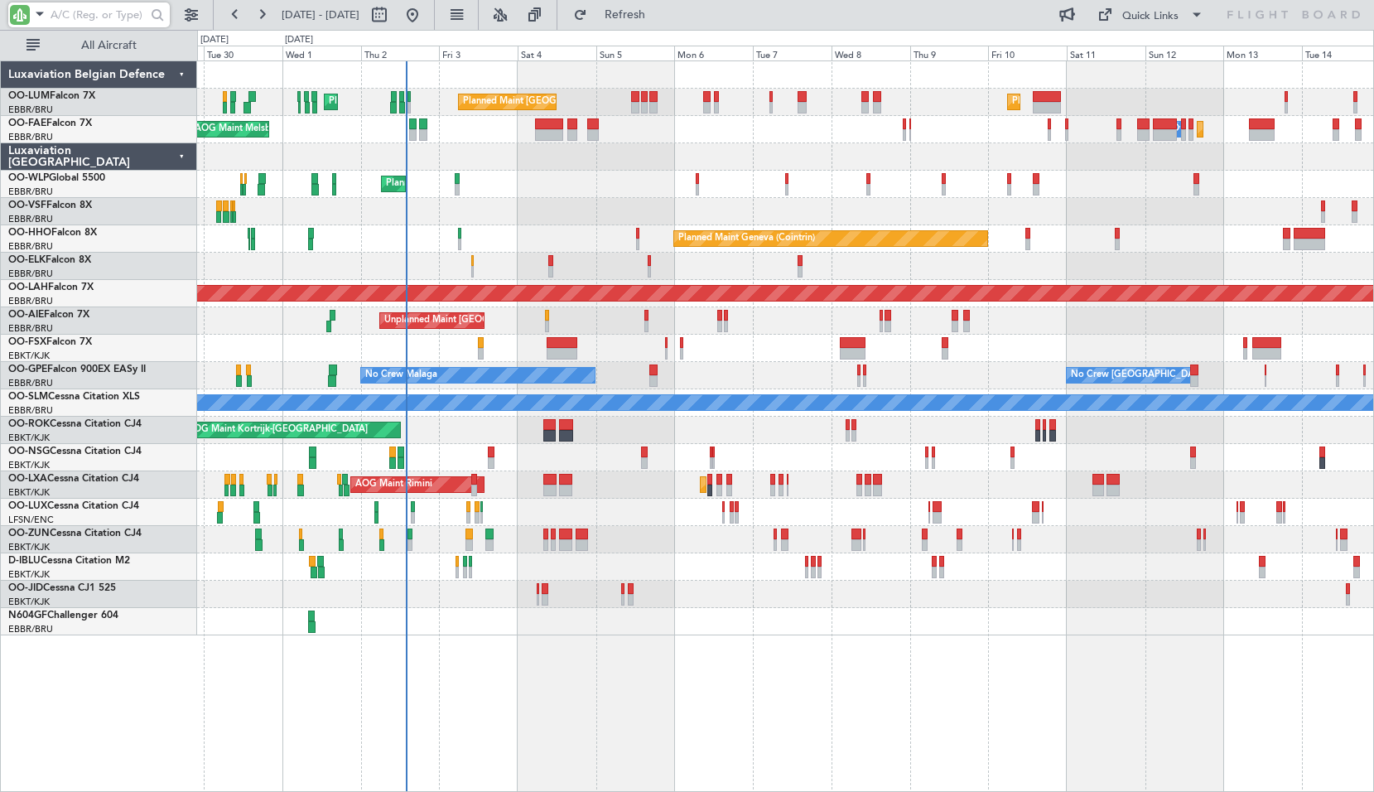
click at [517, 665] on div "Planned Maint [GEOGRAPHIC_DATA] ([GEOGRAPHIC_DATA] National) Planned Maint [GEO…" at bounding box center [785, 425] width 1177 height 731
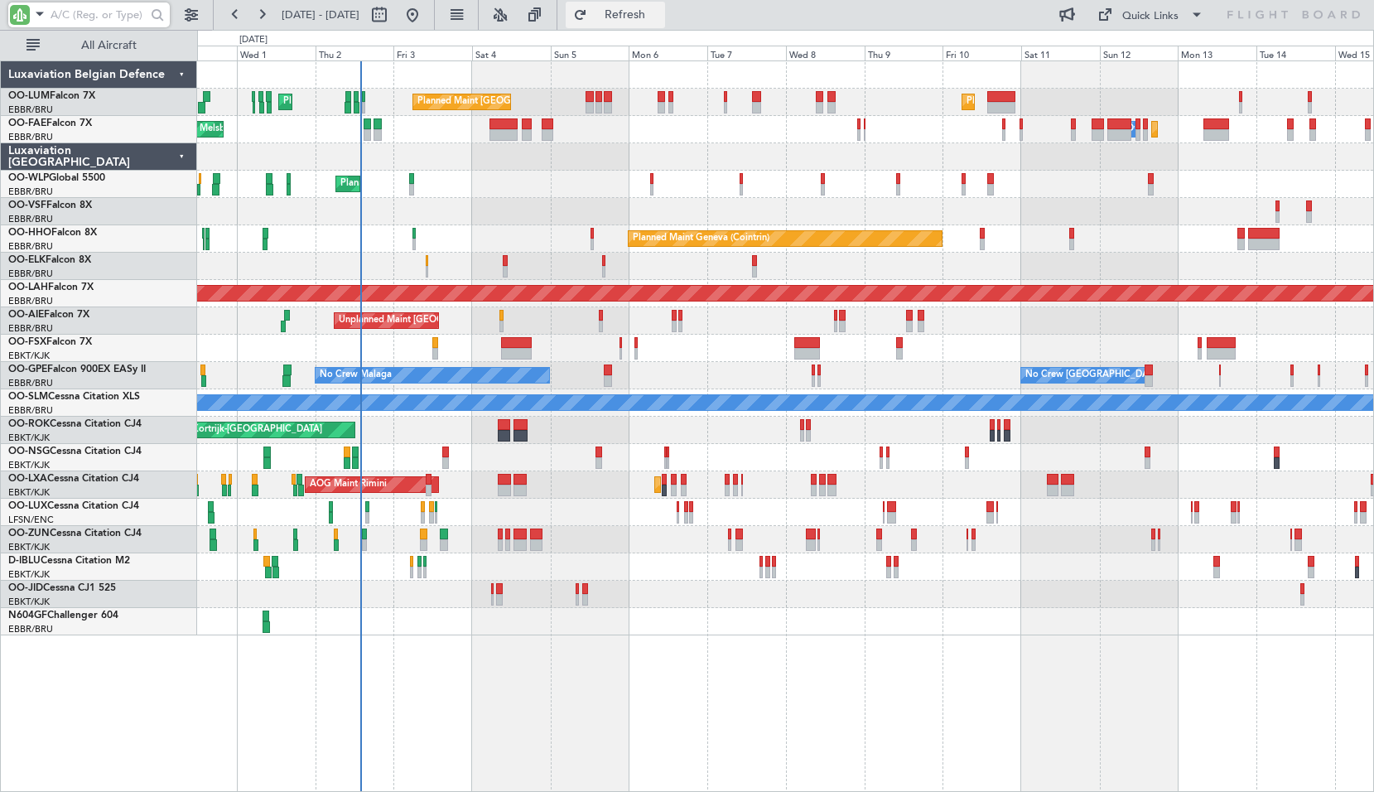
click at [647, 17] on span "Refresh" at bounding box center [626, 15] width 70 height 12
